Goal: Information Seeking & Learning: Learn about a topic

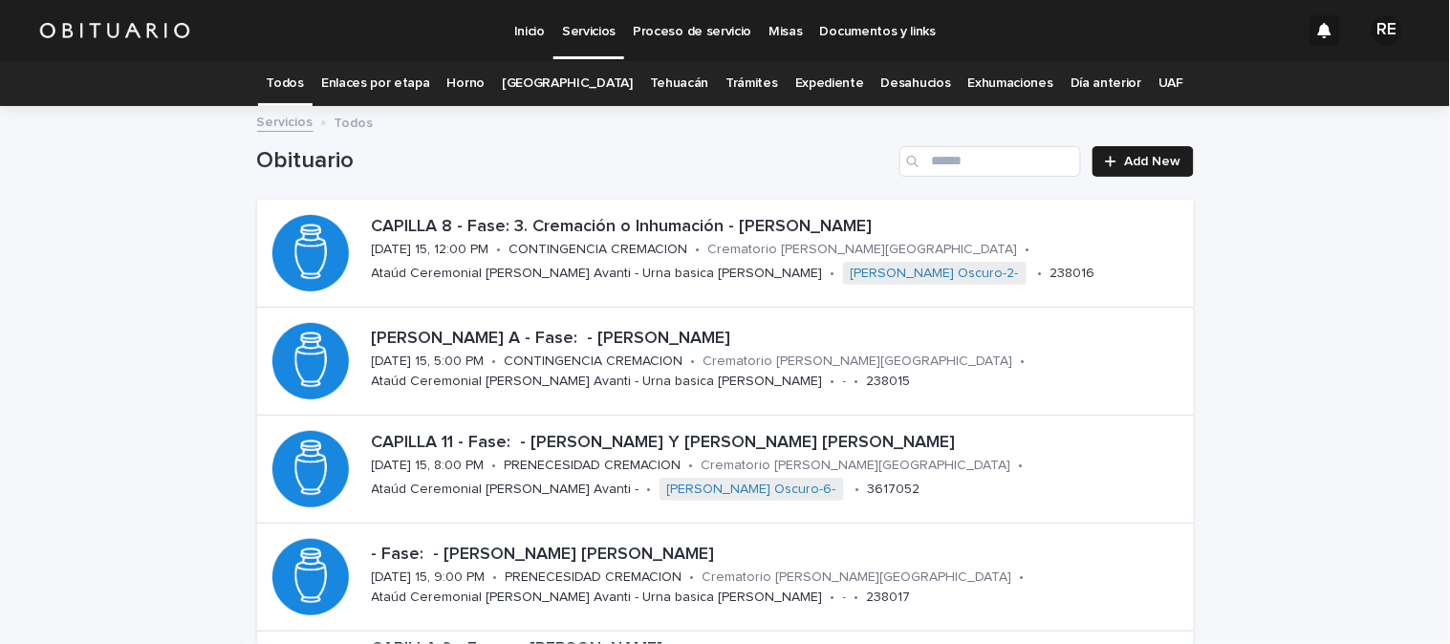
scroll to position [314, 0]
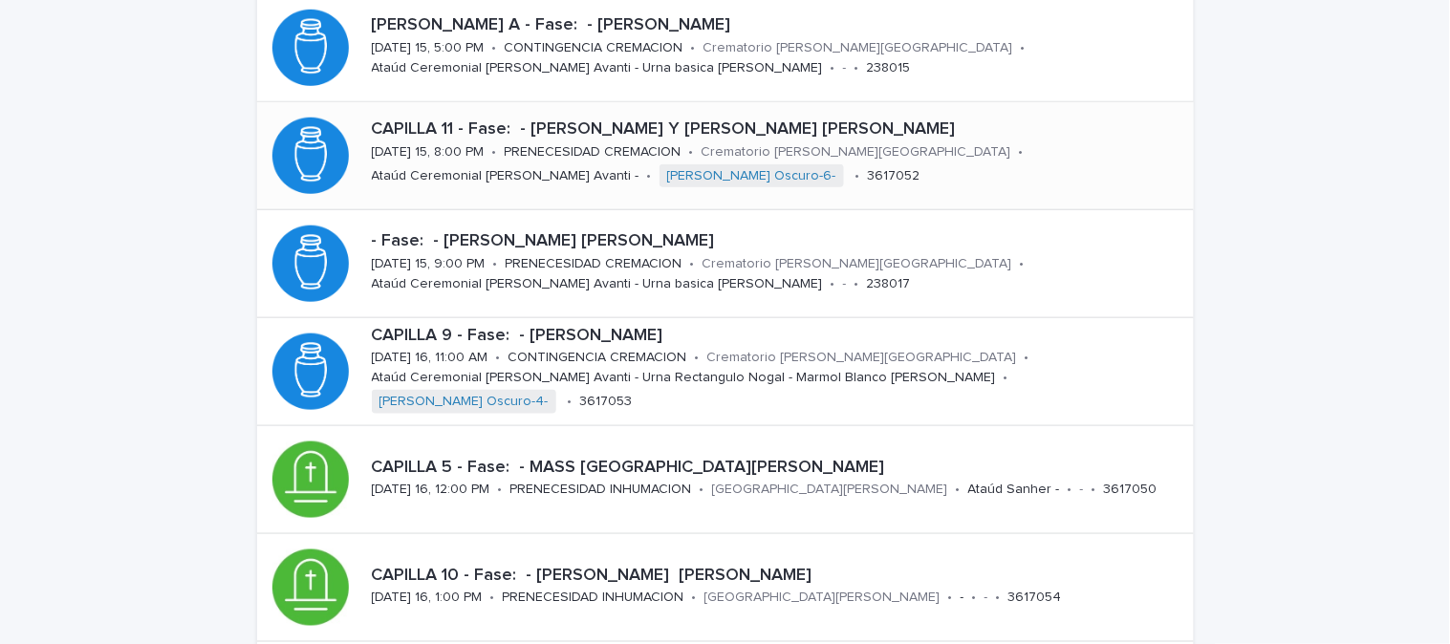
click at [650, 131] on p "CAPILLA 11 - Fase: - [PERSON_NAME] Y [PERSON_NAME] [PERSON_NAME]" at bounding box center [779, 129] width 814 height 21
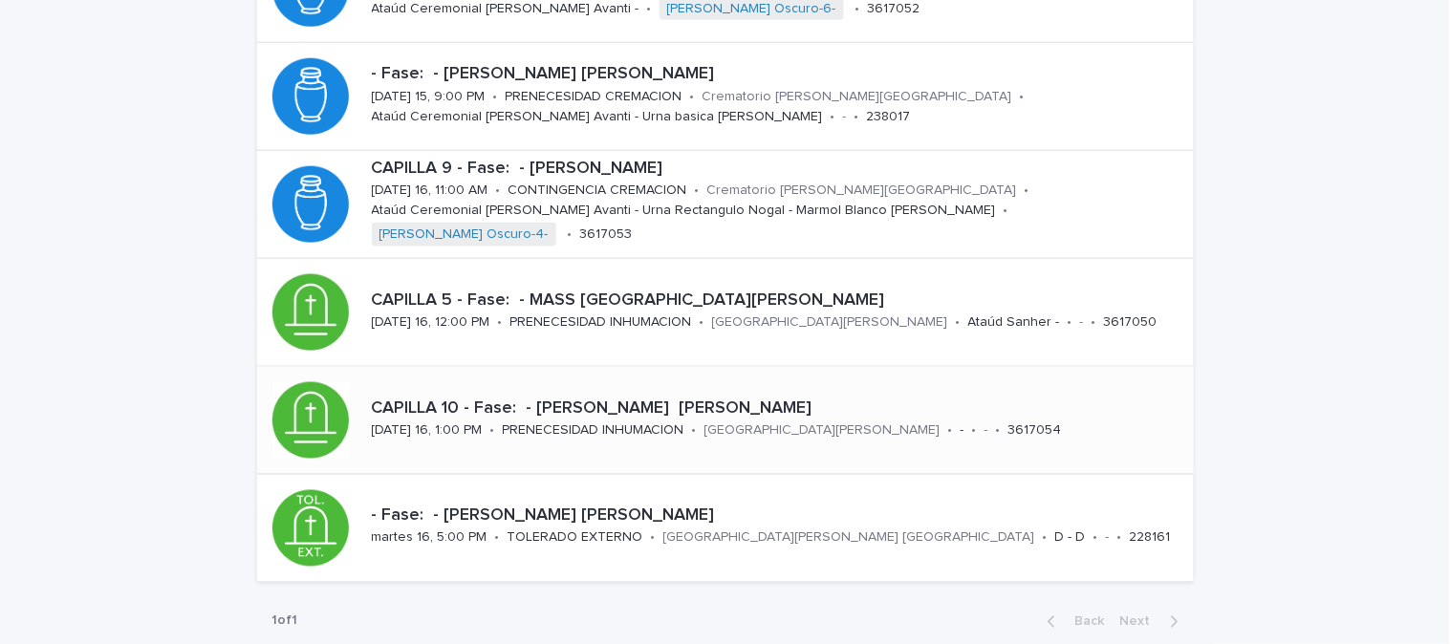
scroll to position [486, 0]
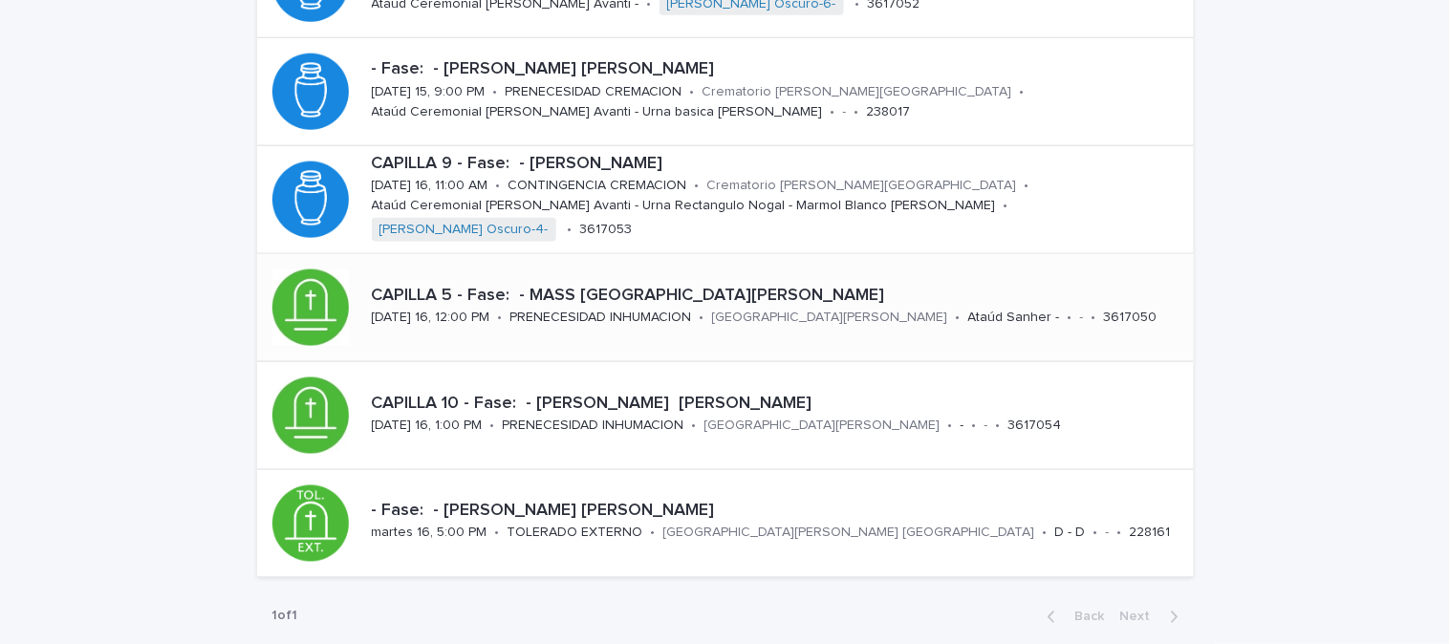
click at [627, 296] on p "CAPILLA 5 - Fase: - MASS [GEOGRAPHIC_DATA][PERSON_NAME]" at bounding box center [779, 296] width 814 height 21
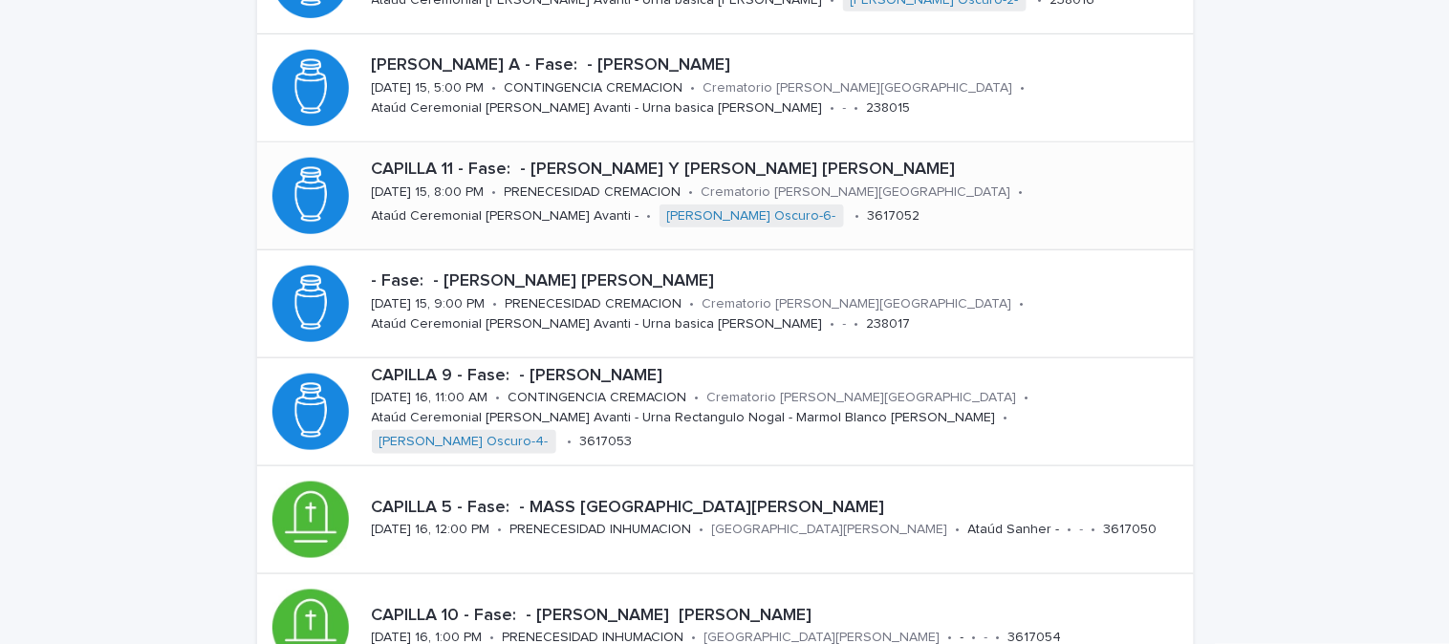
scroll to position [379, 0]
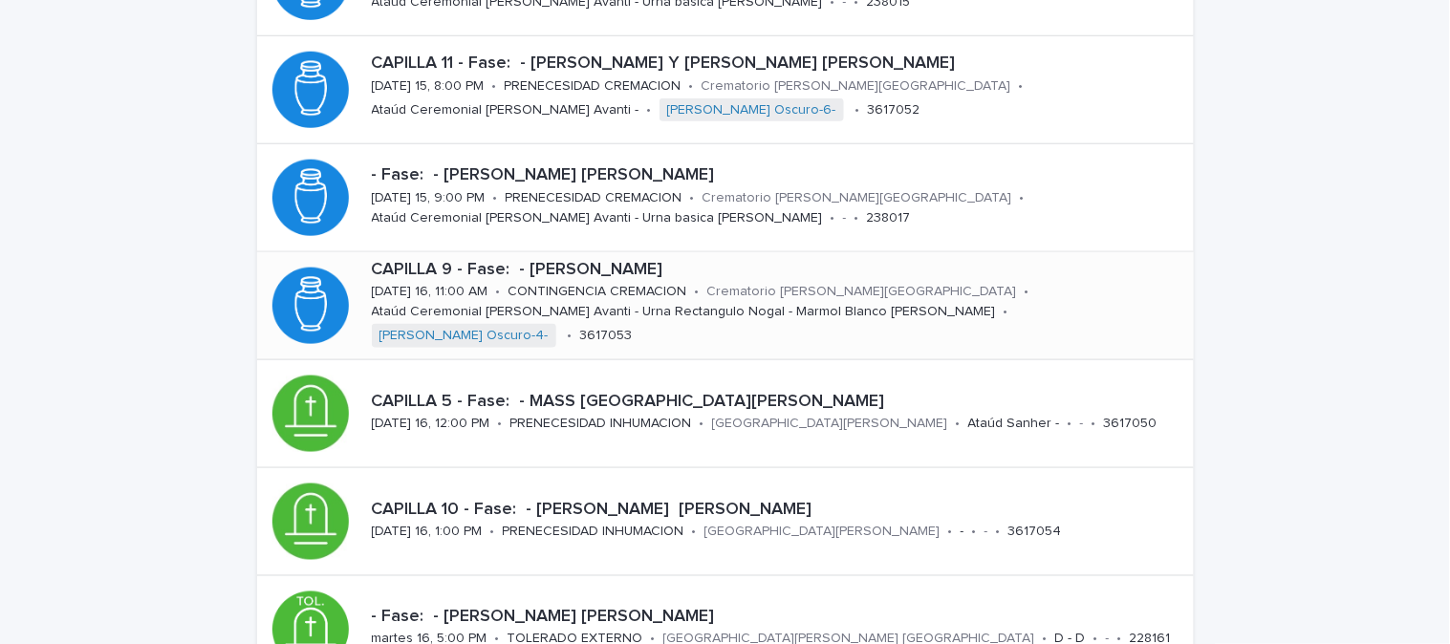
click at [637, 281] on p "CAPILLA 9 - Fase: - [PERSON_NAME]" at bounding box center [779, 270] width 814 height 21
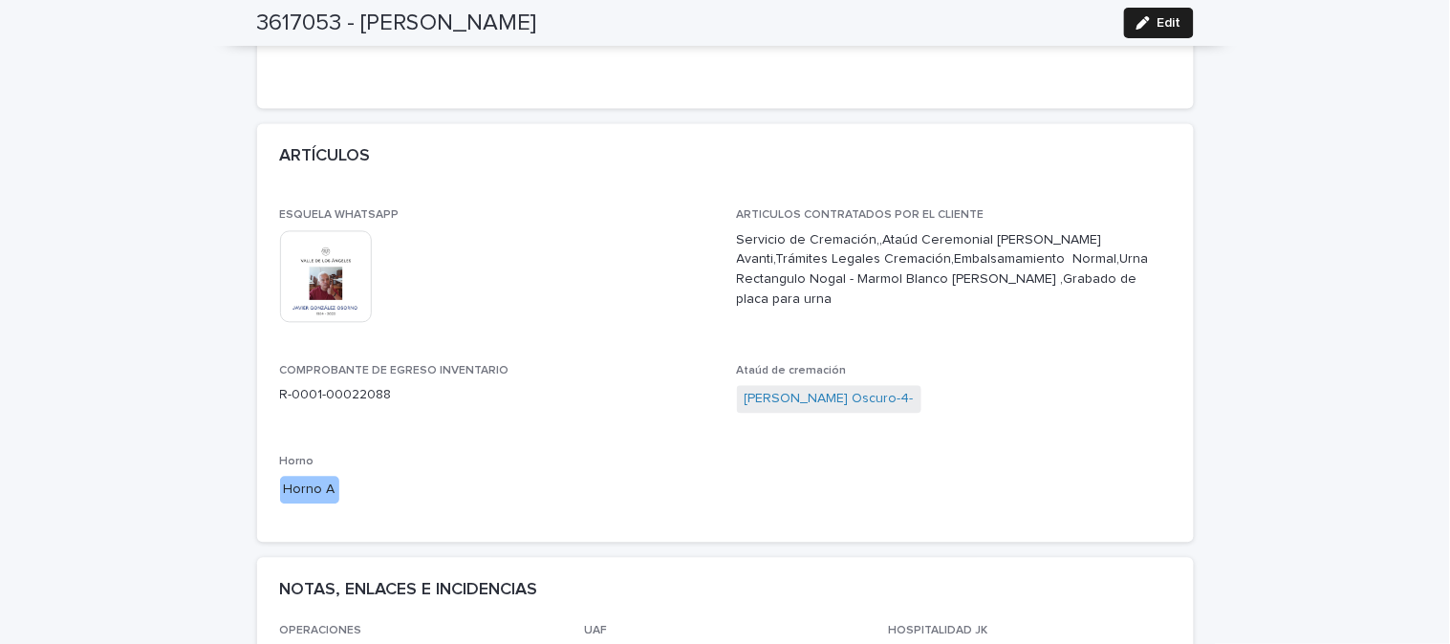
scroll to position [956, 0]
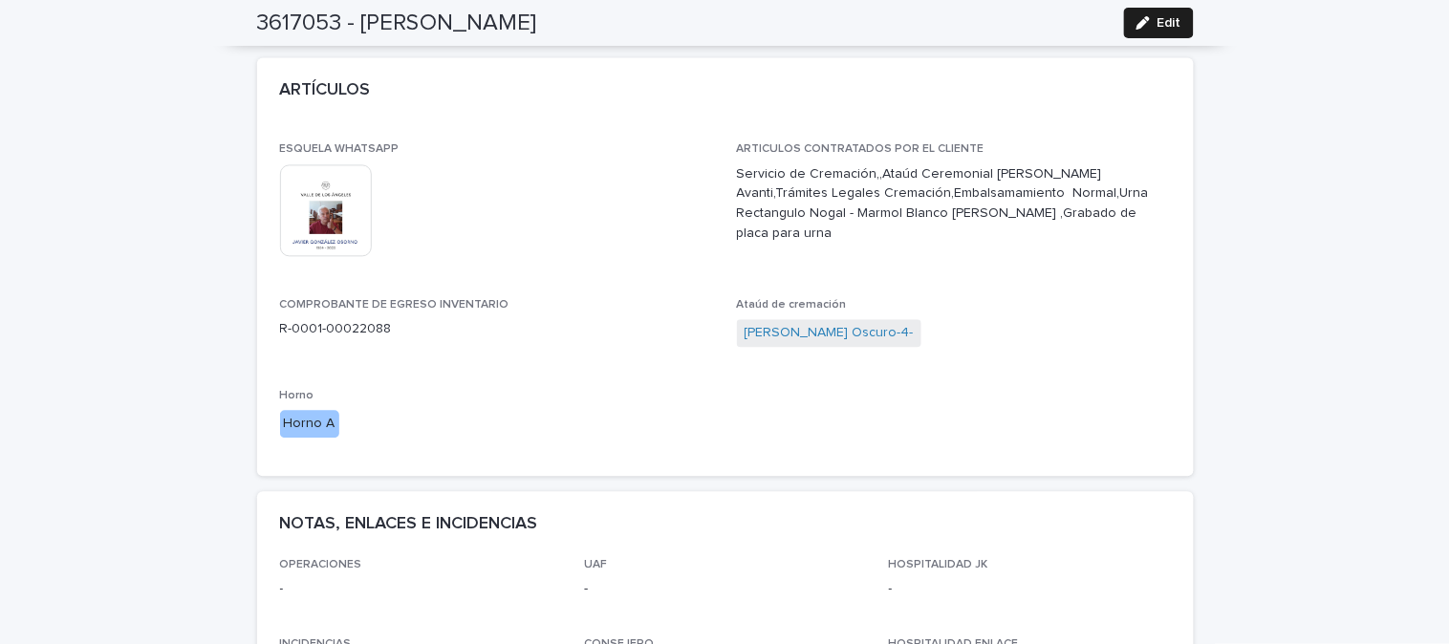
click at [316, 187] on img at bounding box center [326, 210] width 92 height 92
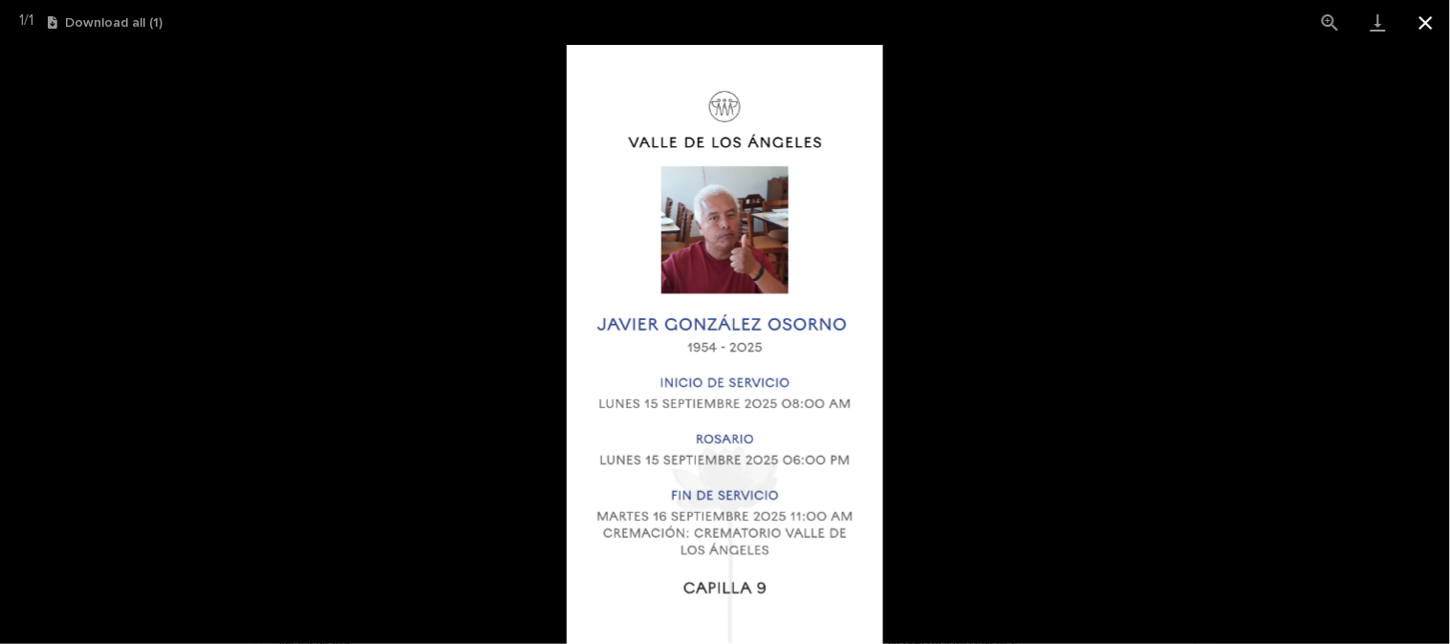
click at [1431, 20] on button "Close gallery" at bounding box center [1426, 22] width 48 height 45
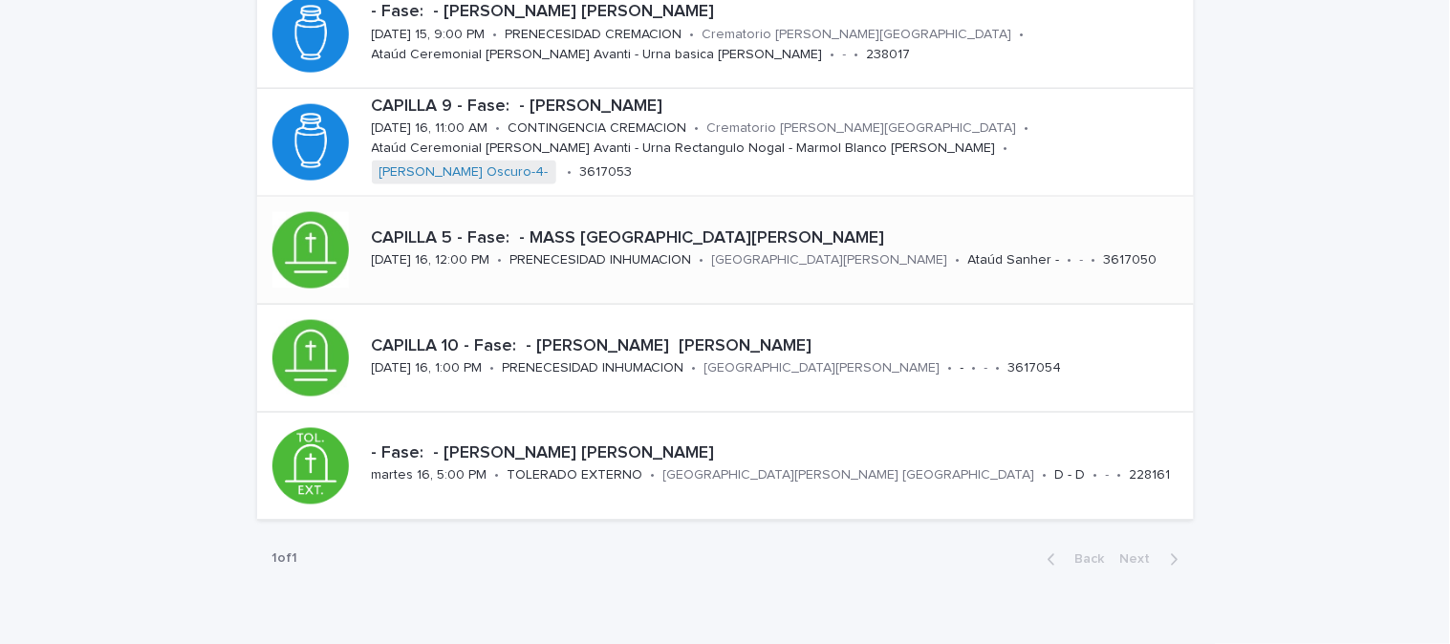
scroll to position [593, 0]
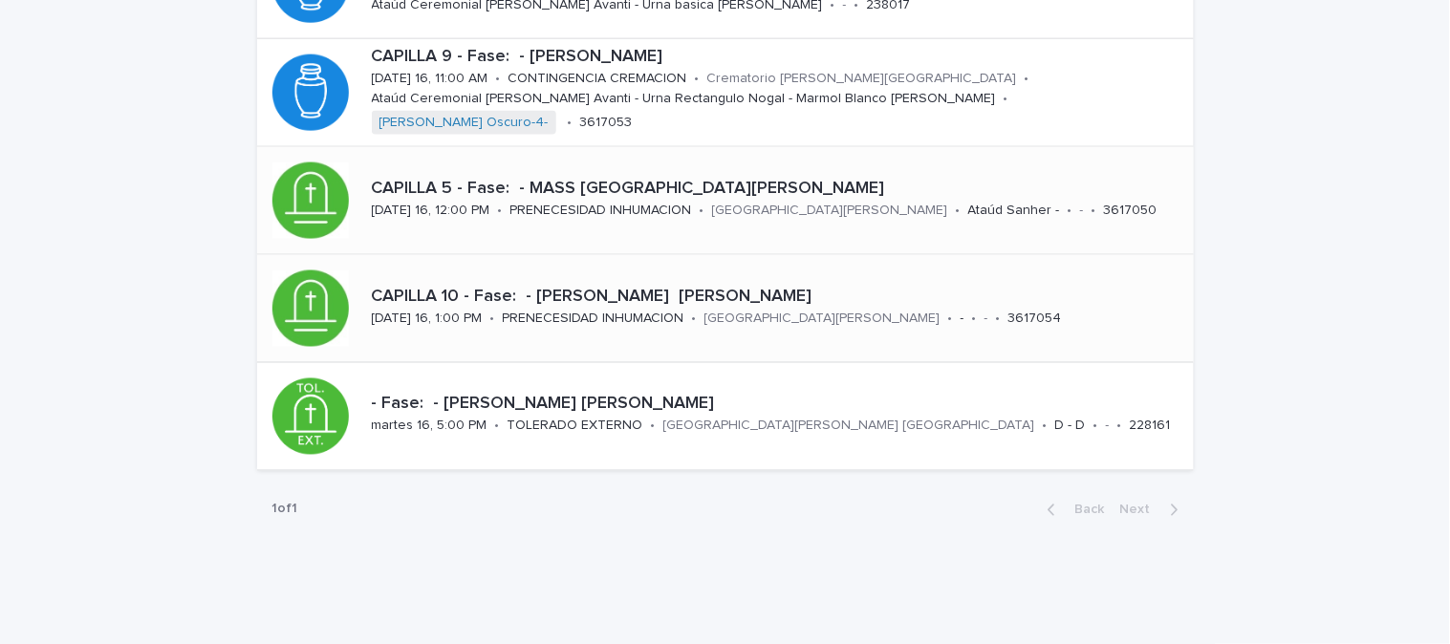
click at [614, 292] on p "CAPILLA 10 - Fase: - [PERSON_NAME] [PERSON_NAME]" at bounding box center [779, 297] width 814 height 21
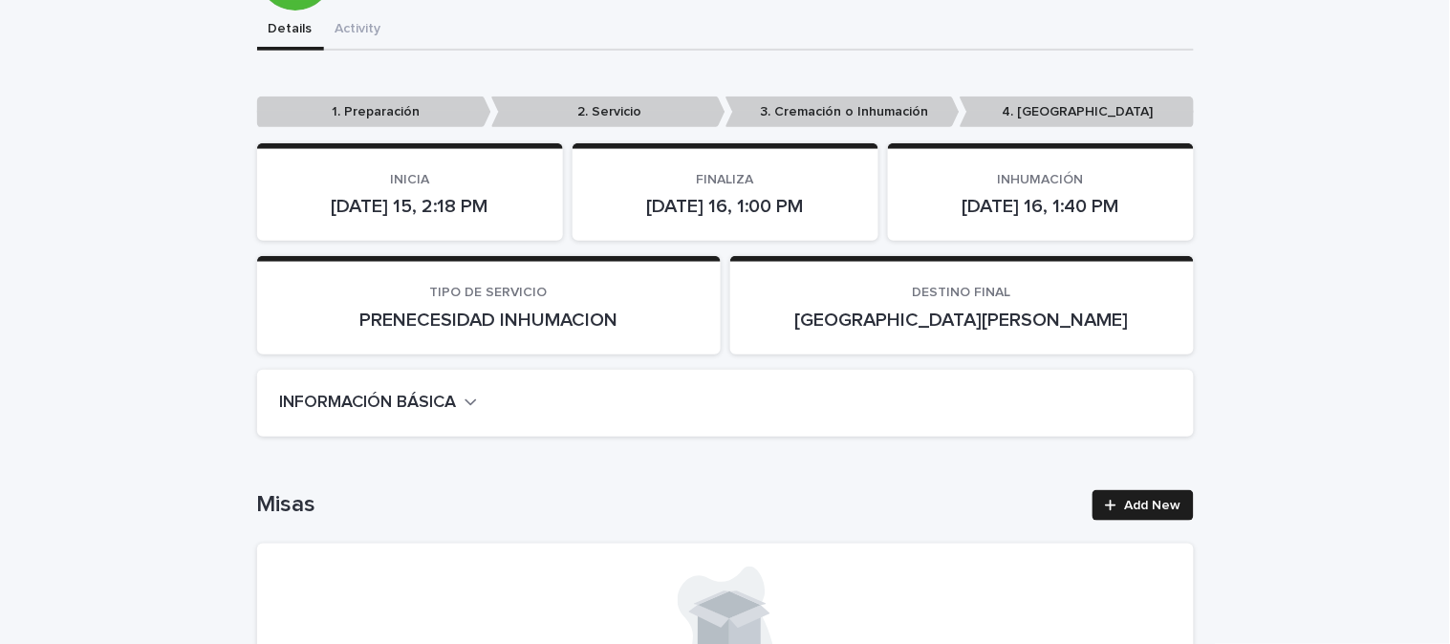
scroll to position [424, 0]
